Goal: Find specific page/section: Find specific page/section

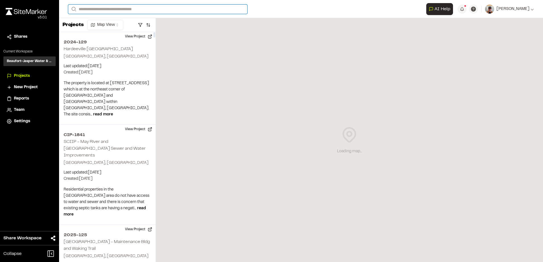
click at [122, 9] on input "Search" at bounding box center [157, 9] width 179 height 9
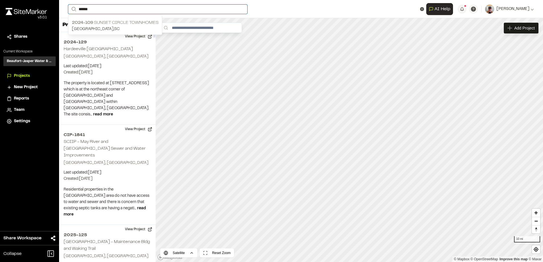
type input "******"
click at [118, 25] on p "2024-[GEOGRAPHIC_DATA] Townhomes" at bounding box center [115, 22] width 87 height 7
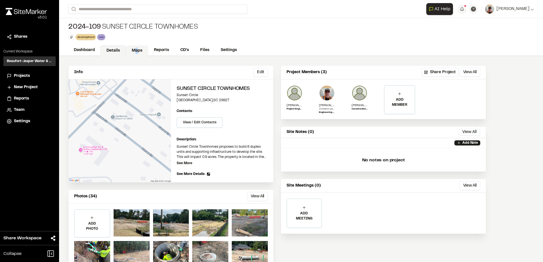
click at [137, 48] on link "Maps" at bounding box center [137, 50] width 22 height 11
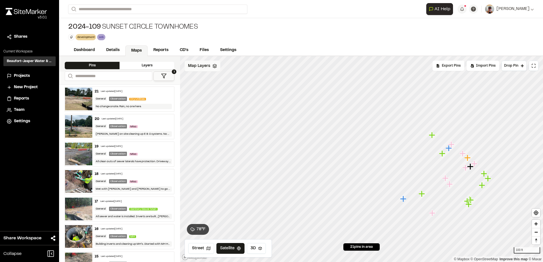
click at [209, 64] on span "Map Layers" at bounding box center [199, 66] width 22 height 6
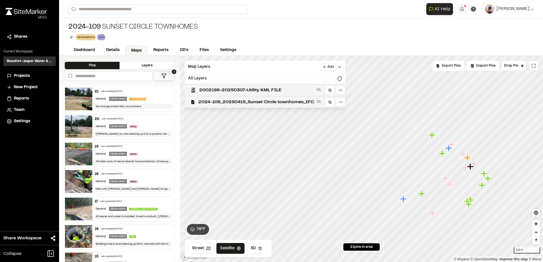
click at [340, 77] on icon at bounding box center [339, 78] width 5 height 5
